Goal: Information Seeking & Learning: Learn about a topic

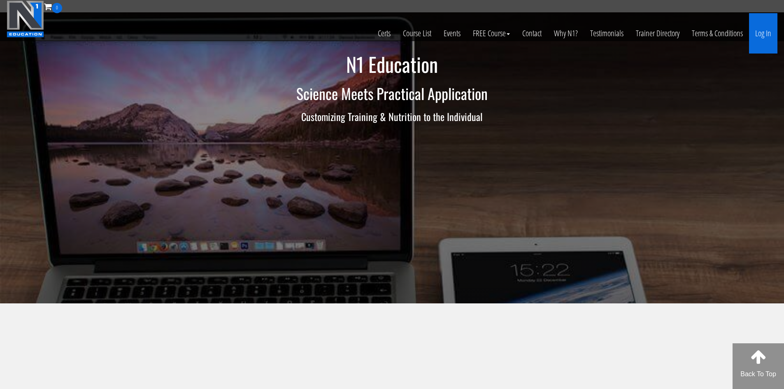
click at [768, 37] on link "Log In" at bounding box center [763, 33] width 28 height 40
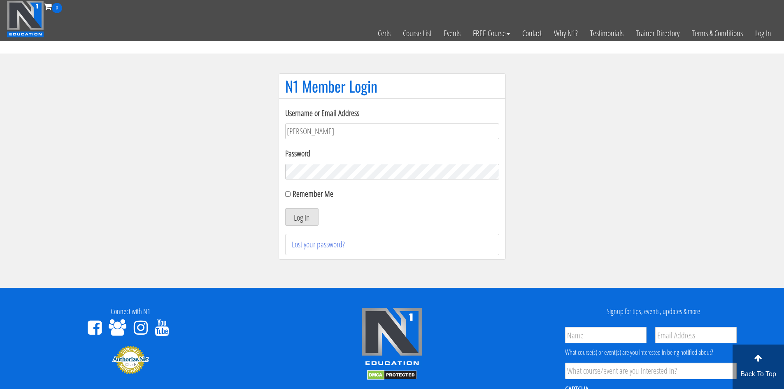
type input "J"
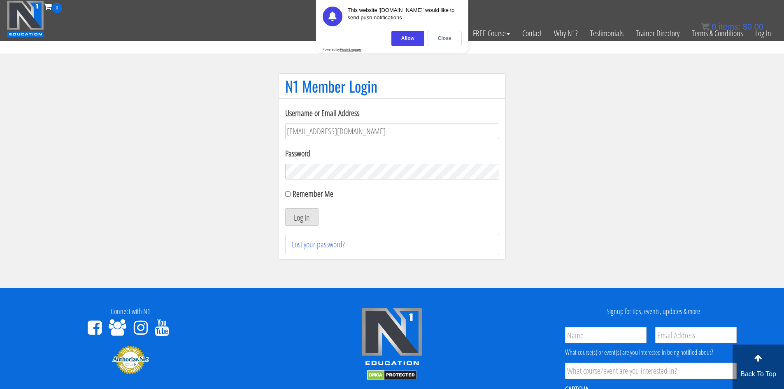
type input "jamesphysiquecraft@gmail.com"
click at [317, 197] on label "Remember Me" at bounding box center [313, 193] width 41 height 11
click at [290, 197] on input "Remember Me" at bounding box center [287, 193] width 5 height 5
checkbox input "true"
click at [310, 223] on button "Log In" at bounding box center [301, 216] width 33 height 17
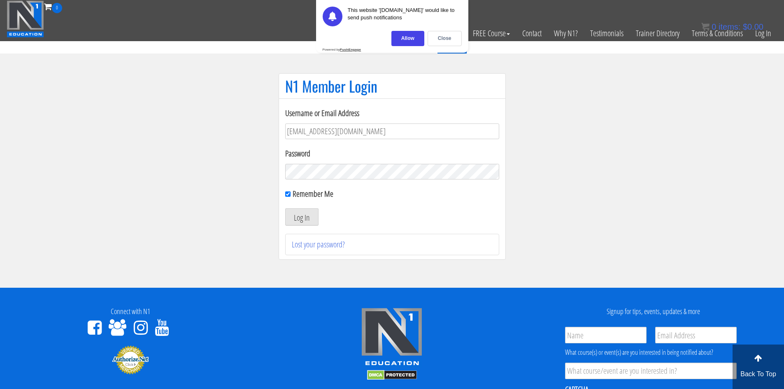
click at [445, 31] on div "Close" at bounding box center [445, 38] width 34 height 15
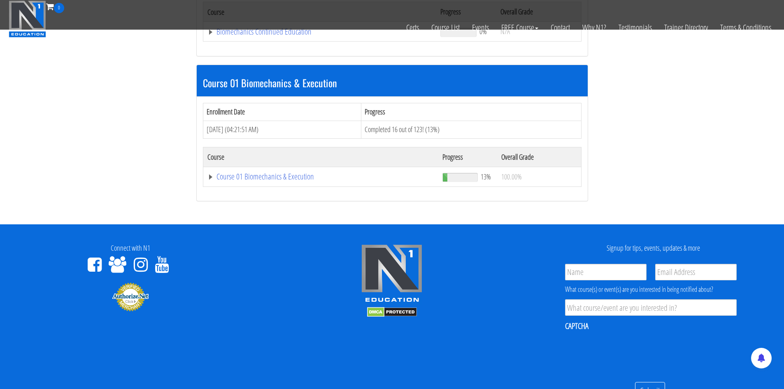
scroll to position [206, 0]
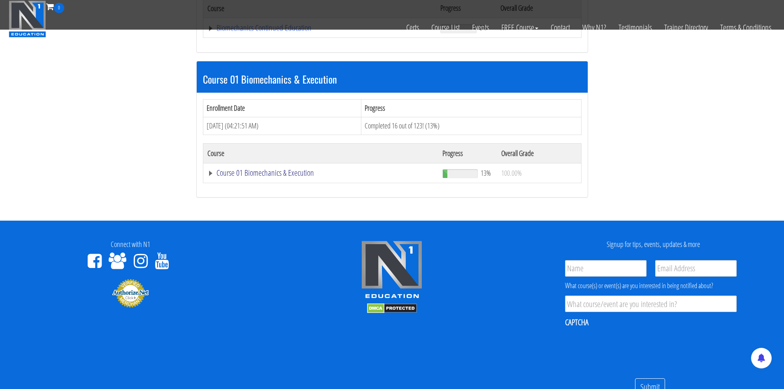
click at [213, 176] on link "Course 01 Biomechanics & Execution" at bounding box center [320, 173] width 227 height 8
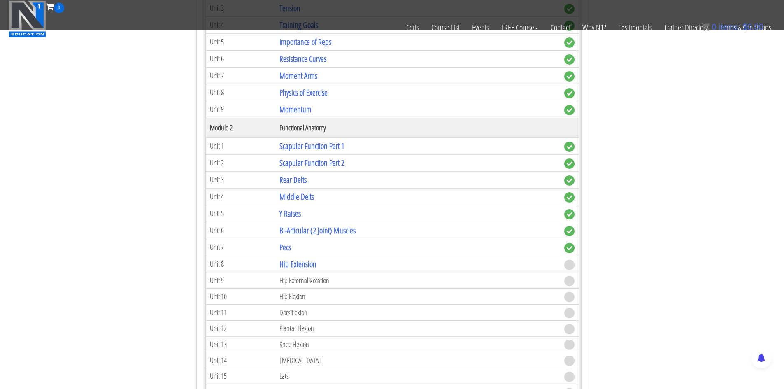
scroll to position [453, 0]
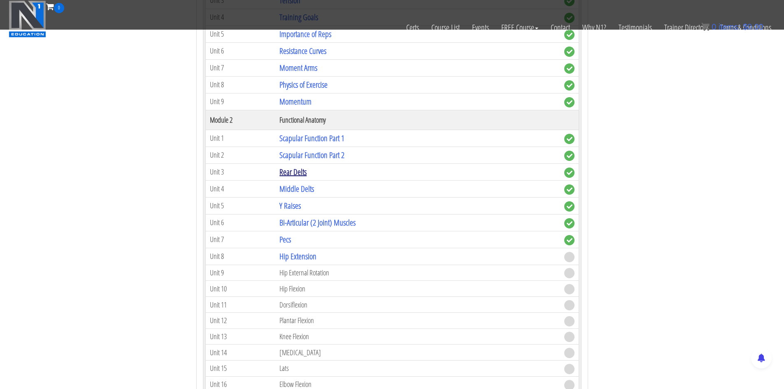
click at [302, 174] on link "Rear Delts" at bounding box center [292, 171] width 27 height 11
click at [298, 129] on th "Functional Anatomy" at bounding box center [417, 120] width 284 height 20
click at [299, 135] on link "Scapular Function Part 1" at bounding box center [311, 137] width 65 height 11
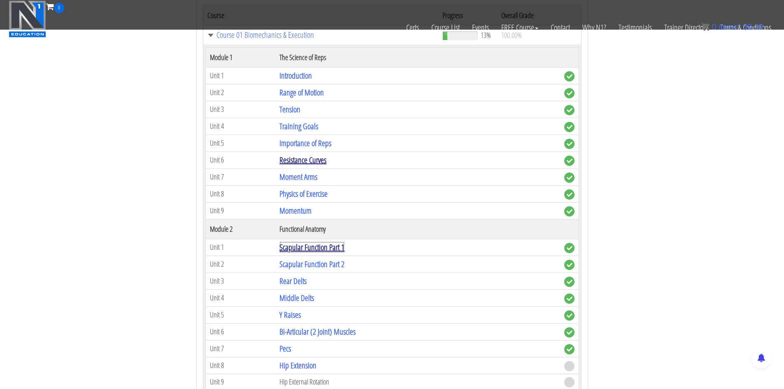
scroll to position [329, 0]
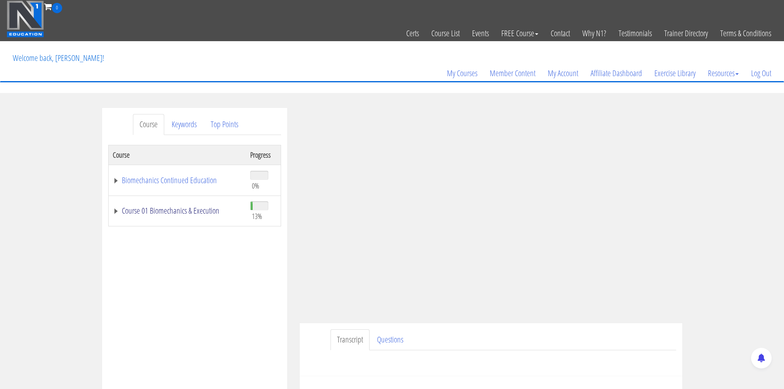
click at [119, 211] on link "Course 01 Biomechanics & Execution" at bounding box center [177, 211] width 129 height 8
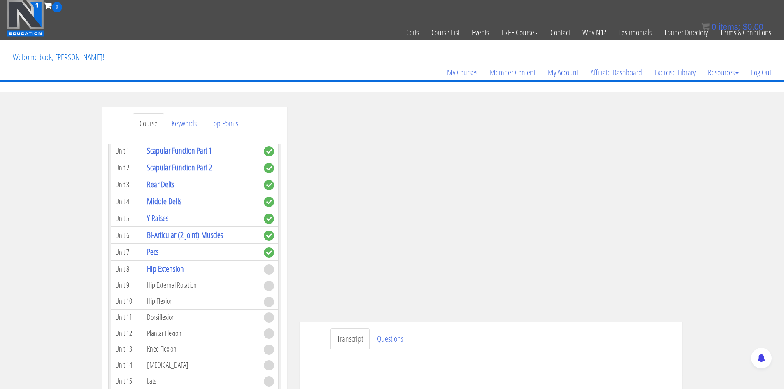
scroll to position [195, 0]
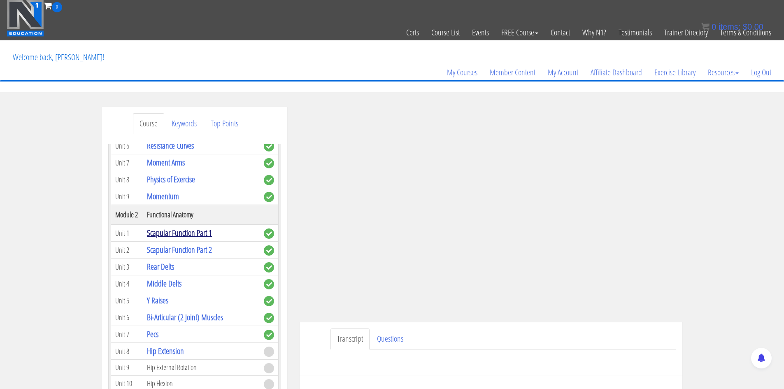
click at [172, 235] on link "Scapular Function Part 1" at bounding box center [179, 232] width 65 height 11
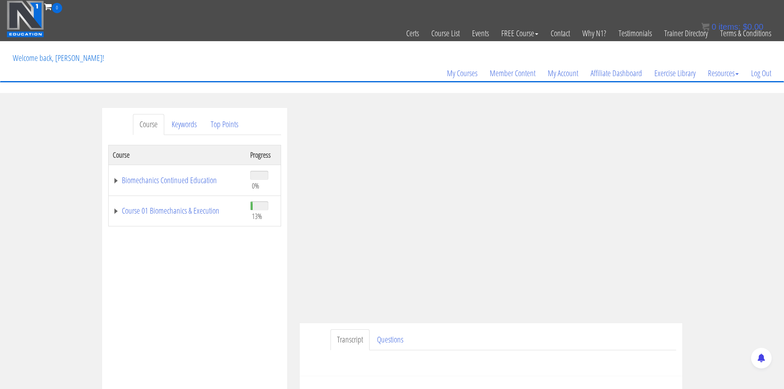
click at [735, 305] on div "Course Keywords Top Points Course Progress Biomechanics Continued Education 0% …" at bounding box center [392, 340] width 784 height 465
click at [765, 272] on div "Course Keywords Top Points Course Progress Biomechanics Continued Education 0% …" at bounding box center [392, 340] width 784 height 465
